Goal: Transaction & Acquisition: Book appointment/travel/reservation

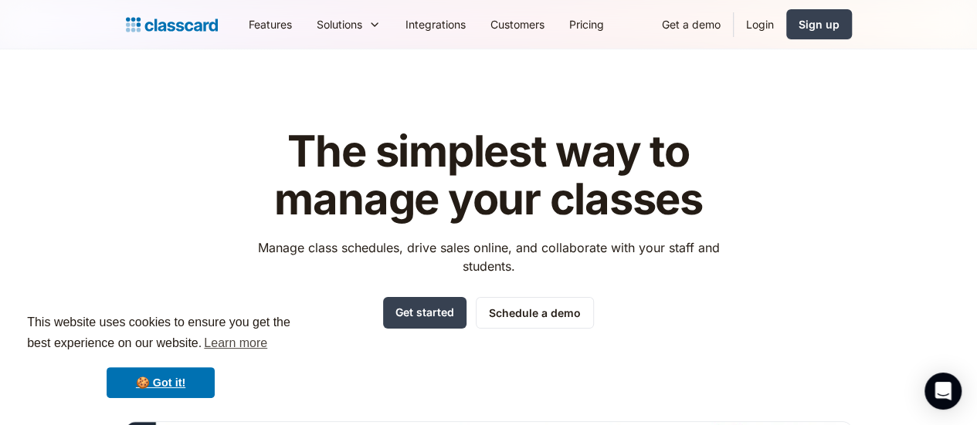
drag, startPoint x: 979, startPoint y: 16, endPoint x: 987, endPoint y: -93, distance: 110.0
click at [976, 0] on html "This website uses cookies to ensure you get the best experience on our website.…" at bounding box center [488, 212] width 977 height 425
click at [733, 28] on link "Get a demo" at bounding box center [690, 24] width 83 height 35
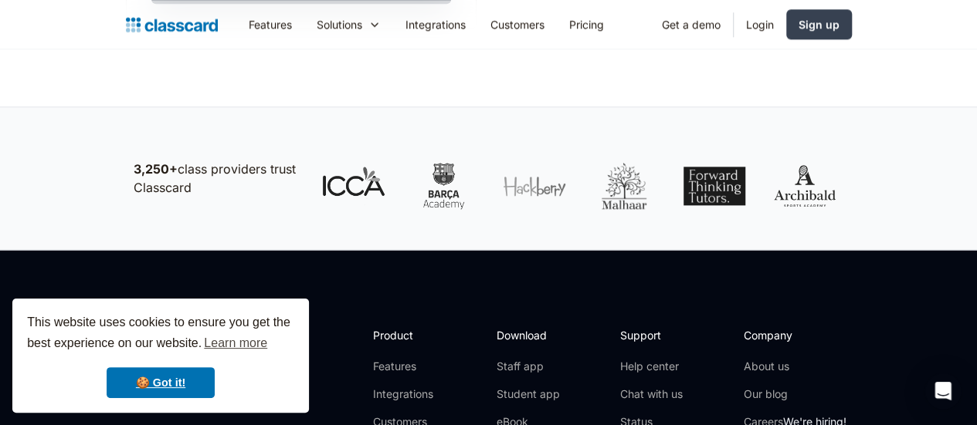
scroll to position [151, 0]
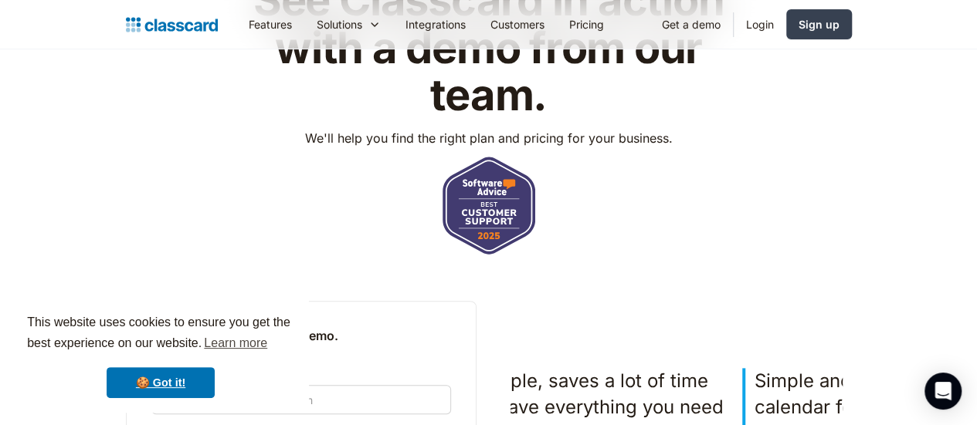
drag, startPoint x: 984, startPoint y: 74, endPoint x: 987, endPoint y: 106, distance: 31.9
click at [976, 106] on html "This website uses cookies to ensure you get the best experience on our website.…" at bounding box center [488, 61] width 977 height 425
